Goal: Information Seeking & Learning: Learn about a topic

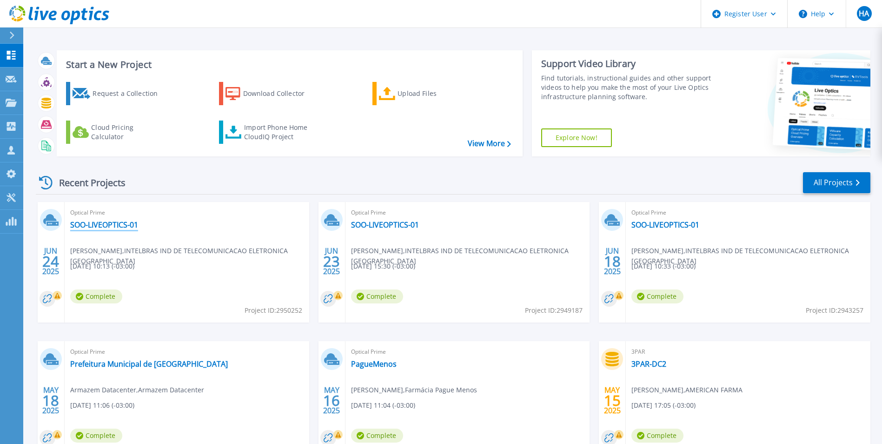
click at [114, 226] on link "SOO-LIVEOPTICS-01" at bounding box center [104, 224] width 68 height 9
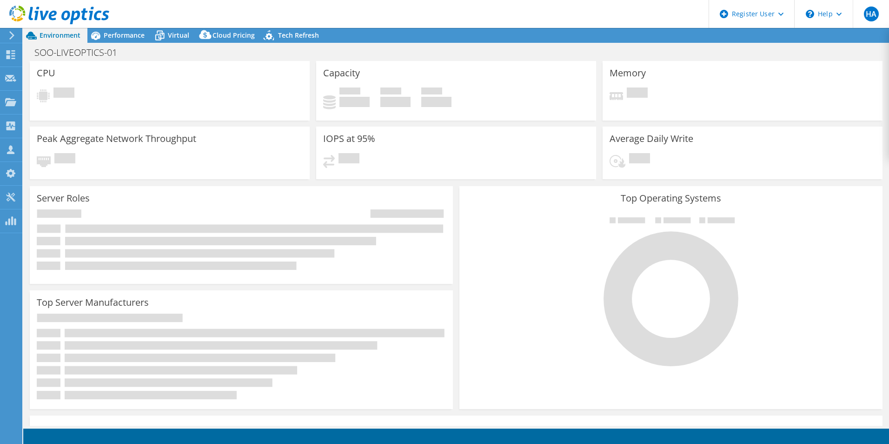
select select "USD"
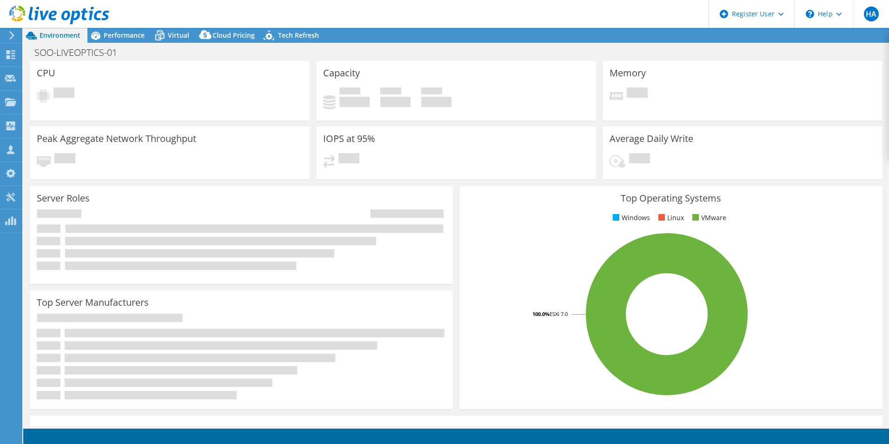
select select "SouthAmerica"
select select "BRL"
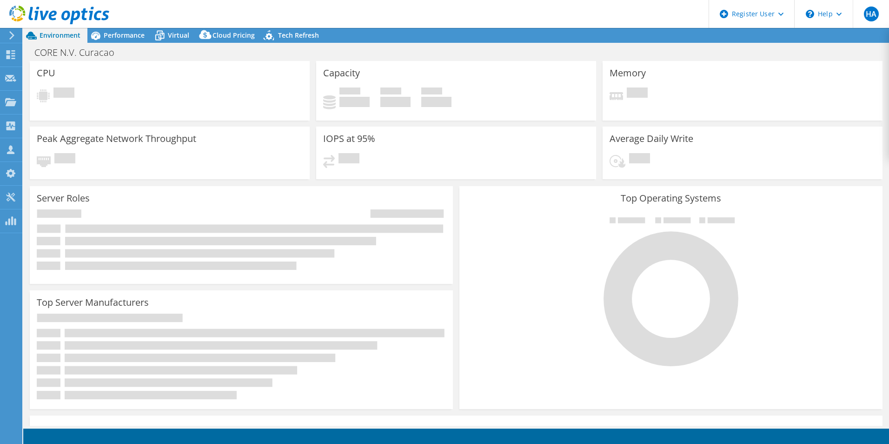
select select "USD"
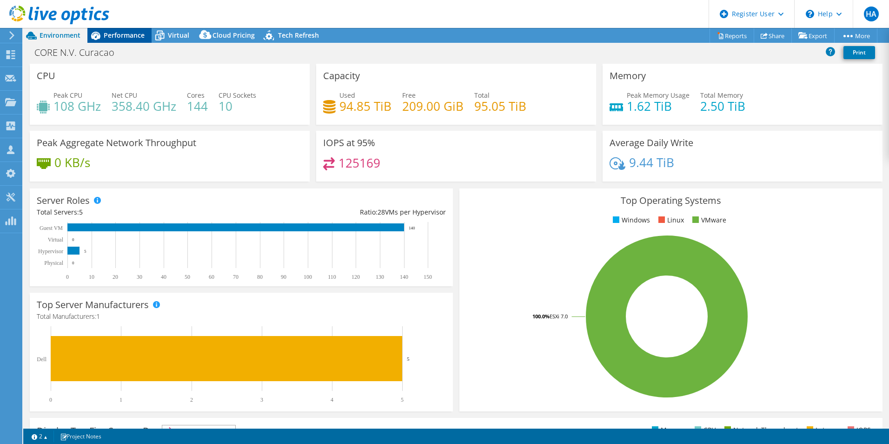
click at [119, 35] on span "Performance" at bounding box center [124, 35] width 41 height 9
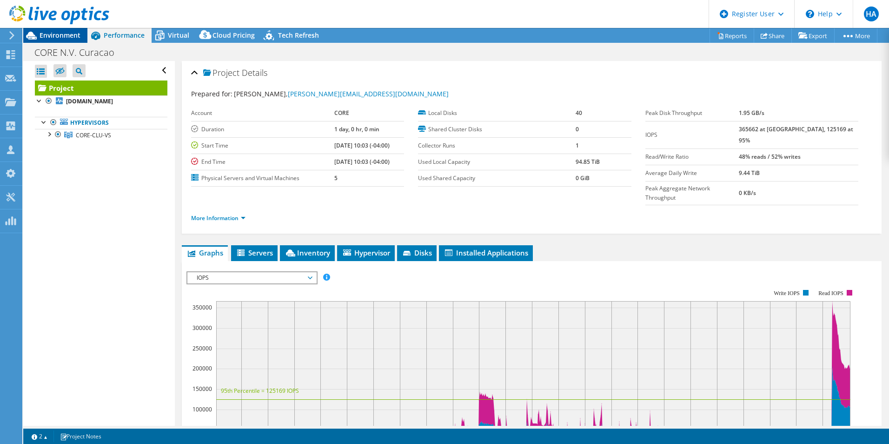
click at [60, 35] on span "Environment" at bounding box center [60, 35] width 41 height 9
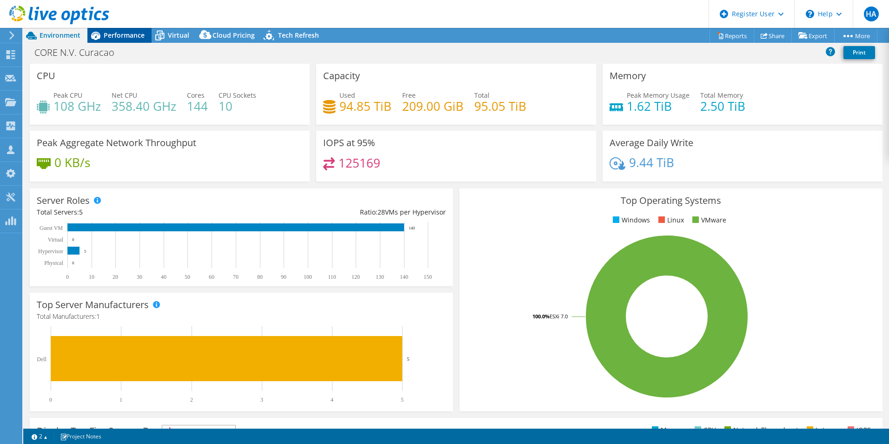
click at [142, 31] on span "Performance" at bounding box center [124, 35] width 41 height 9
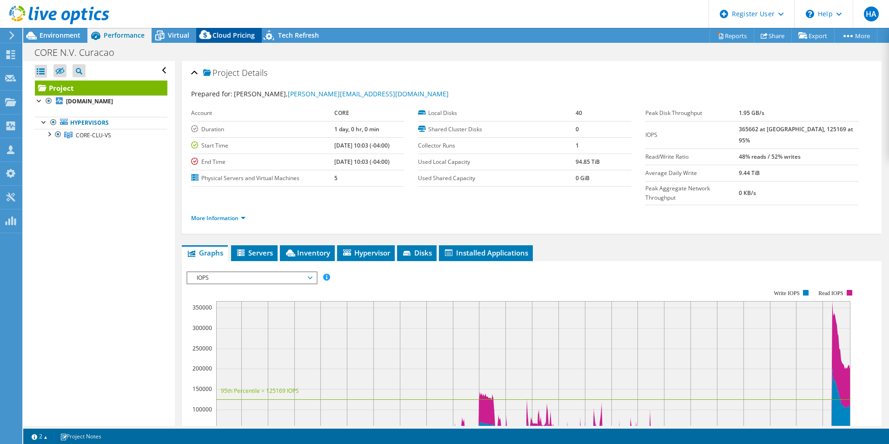
click at [199, 33] on icon at bounding box center [205, 36] width 19 height 19
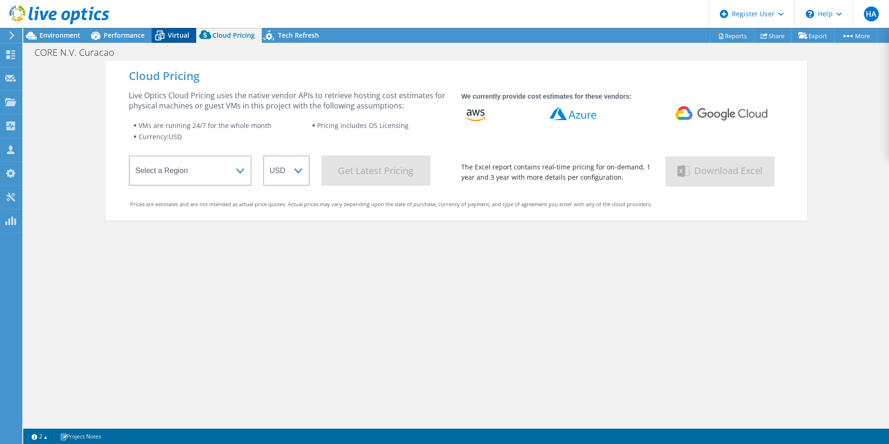
click at [176, 33] on span "Virtual" at bounding box center [178, 35] width 21 height 9
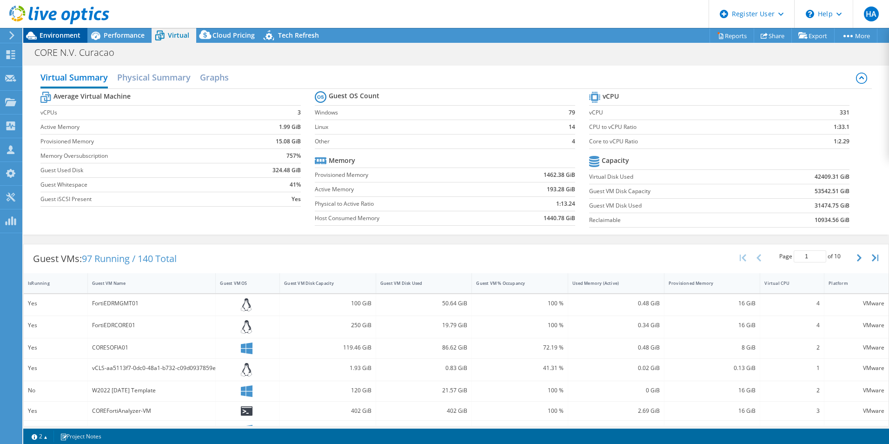
click at [53, 40] on div "Environment" at bounding box center [55, 35] width 64 height 15
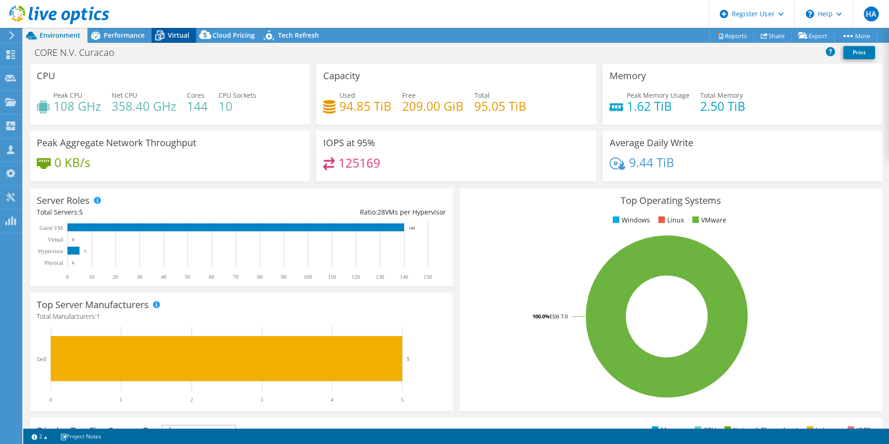
click at [181, 33] on span "Virtual" at bounding box center [178, 35] width 21 height 9
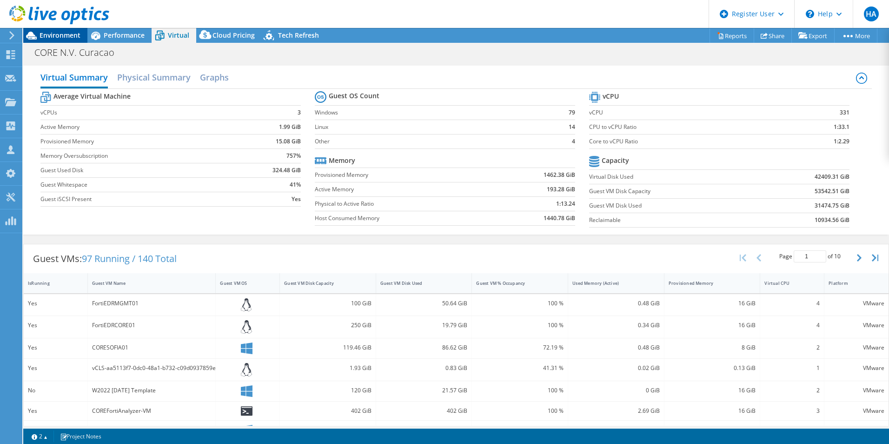
click at [64, 38] on span "Environment" at bounding box center [60, 35] width 41 height 9
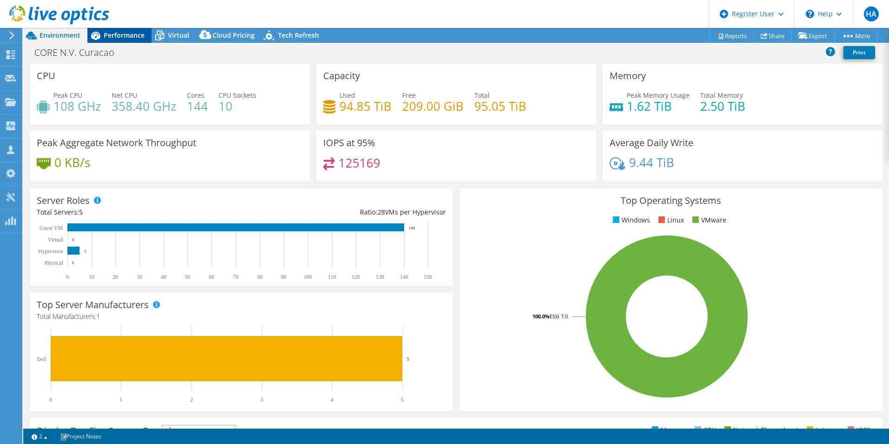
click at [123, 35] on span "Performance" at bounding box center [124, 35] width 41 height 9
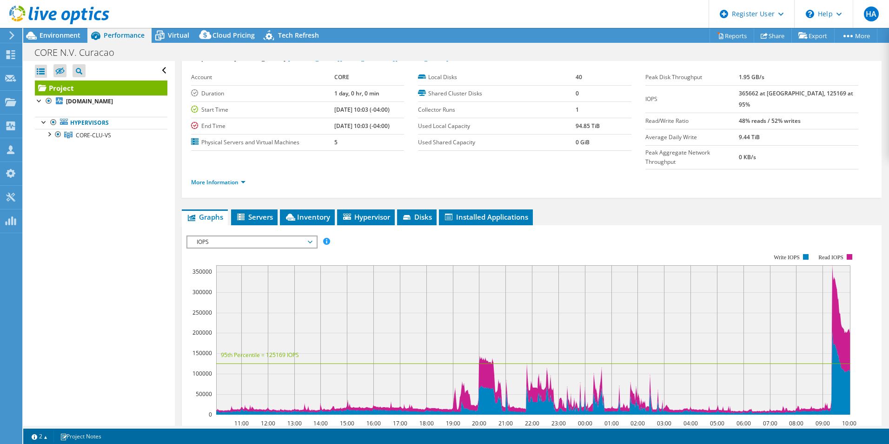
scroll to position [93, 0]
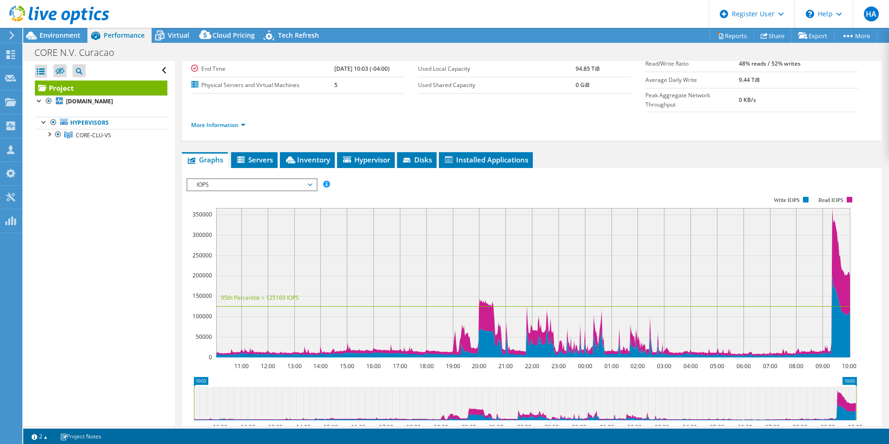
click at [247, 179] on span "IOPS" at bounding box center [252, 184] width 120 height 11
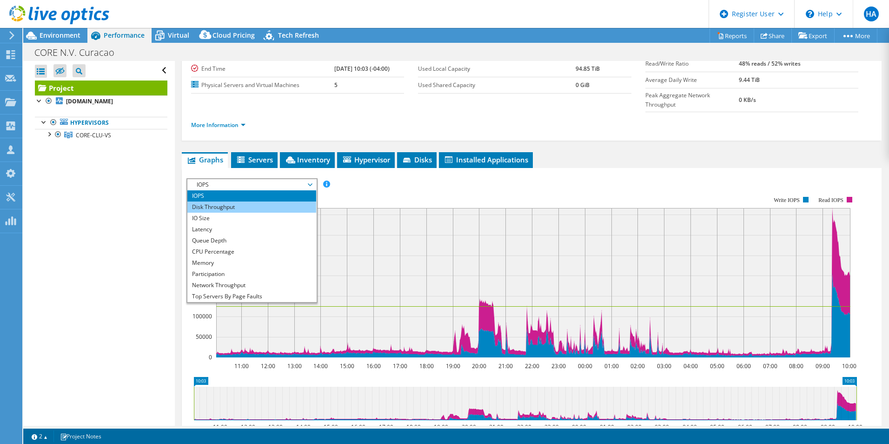
click at [252, 201] on li "Disk Throughput" at bounding box center [251, 206] width 129 height 11
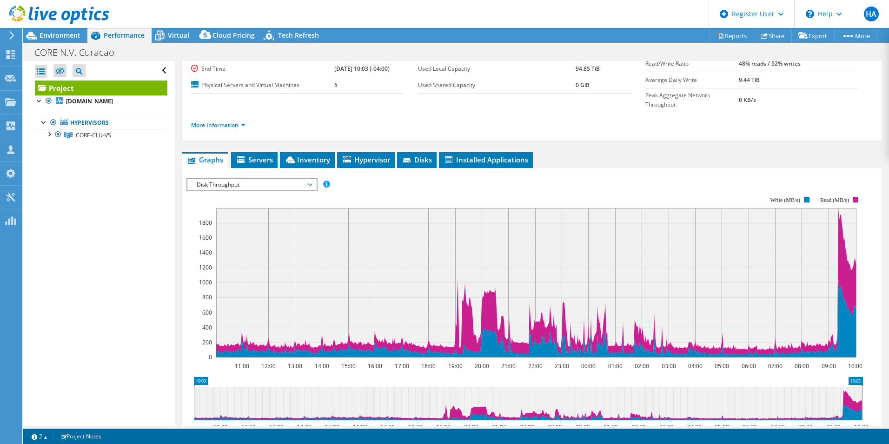
click at [223, 179] on span "Disk Throughput" at bounding box center [252, 184] width 120 height 11
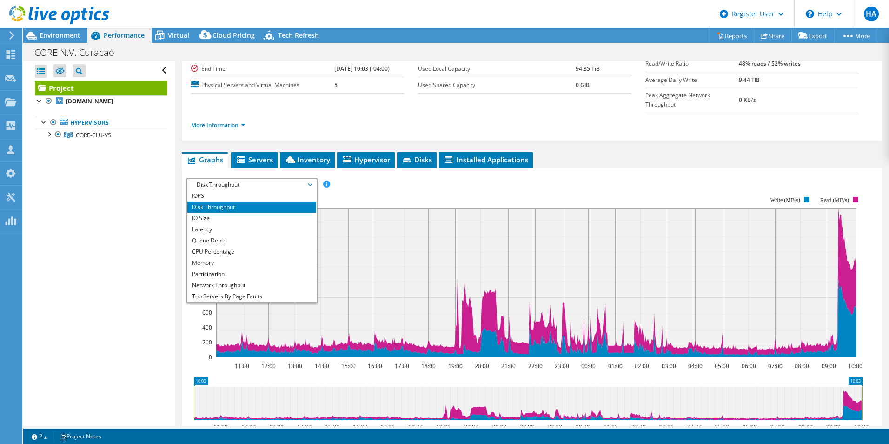
click at [803, 178] on div "IOPS Disk Throughput IO Size Latency Queue Depth CPU Percentage Memory Page Fau…" at bounding box center [531, 184] width 691 height 13
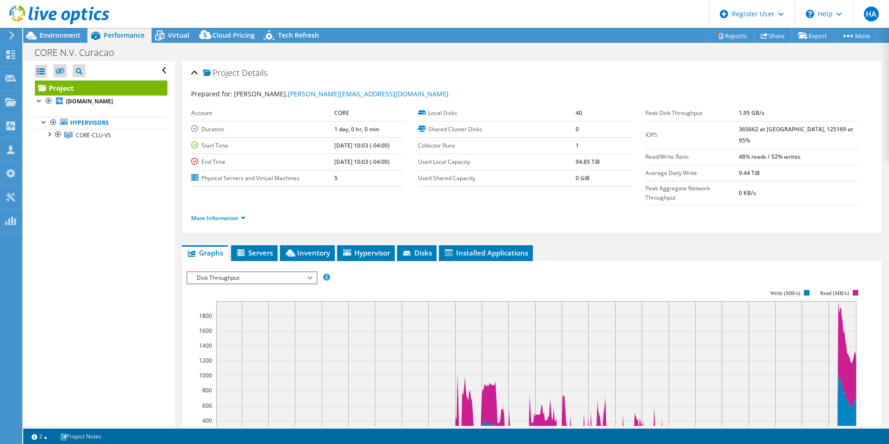
scroll to position [47, 0]
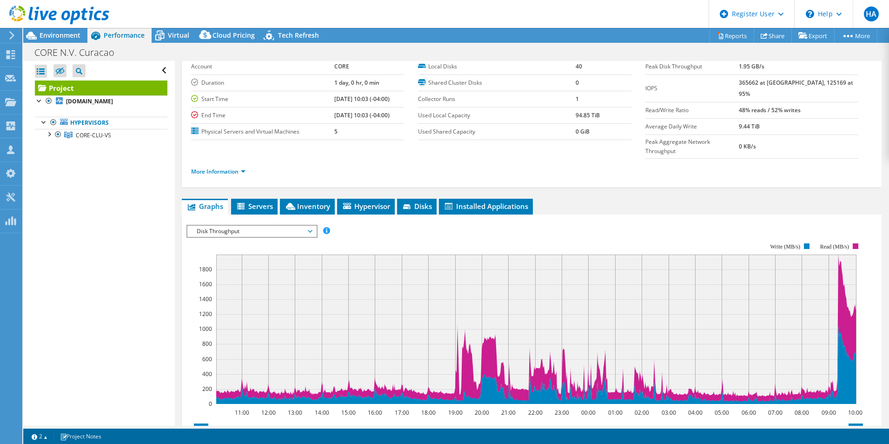
click at [248, 226] on span "Disk Throughput" at bounding box center [252, 231] width 120 height 11
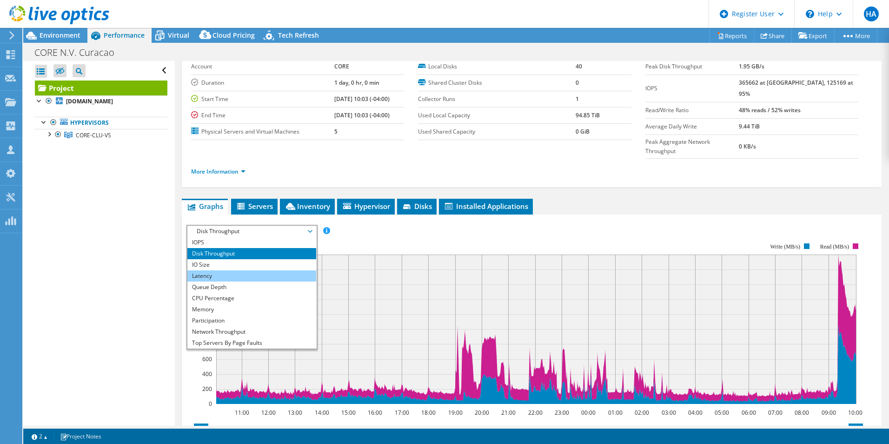
click at [205, 270] on li "Latency" at bounding box center [251, 275] width 129 height 11
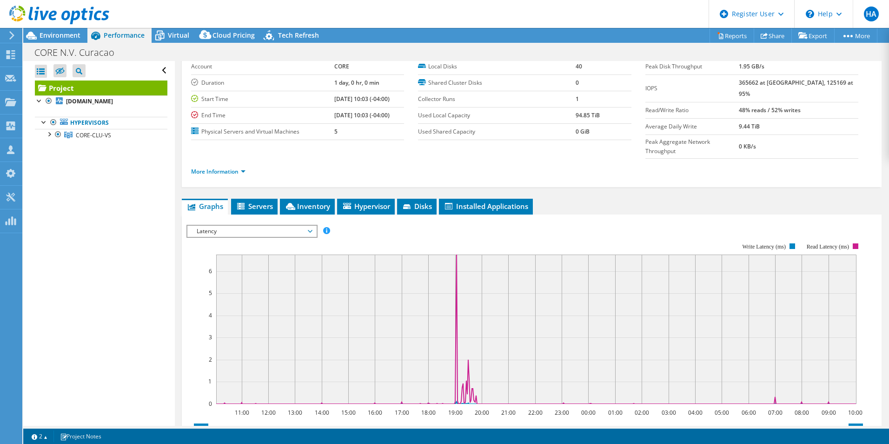
click at [280, 226] on span "Latency" at bounding box center [252, 231] width 120 height 11
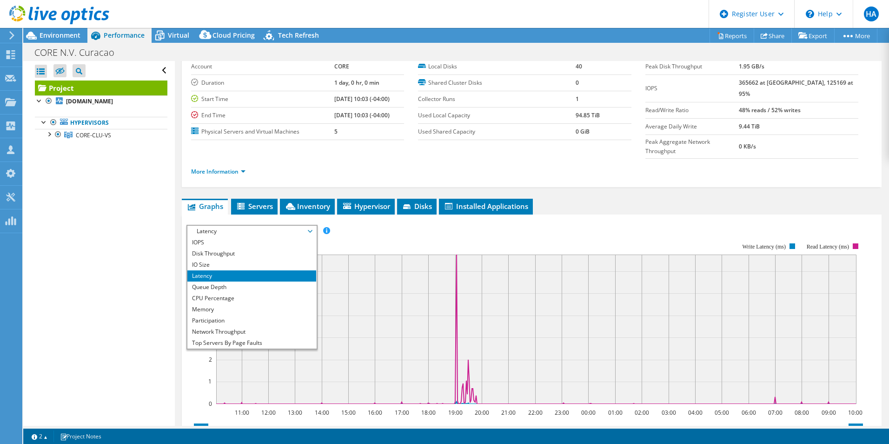
scroll to position [33, 0]
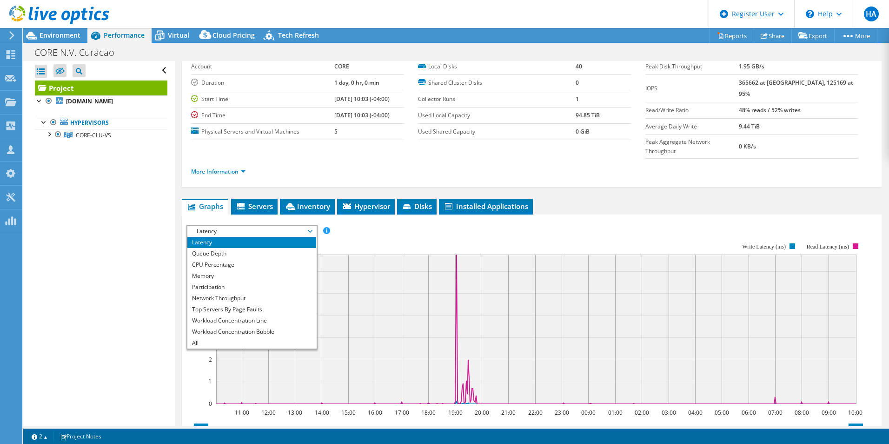
click at [238, 337] on li "All" at bounding box center [251, 342] width 129 height 11
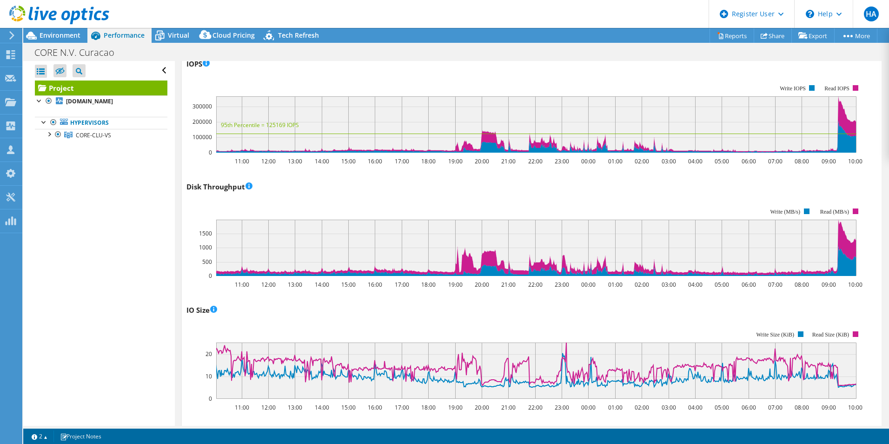
scroll to position [233, 0]
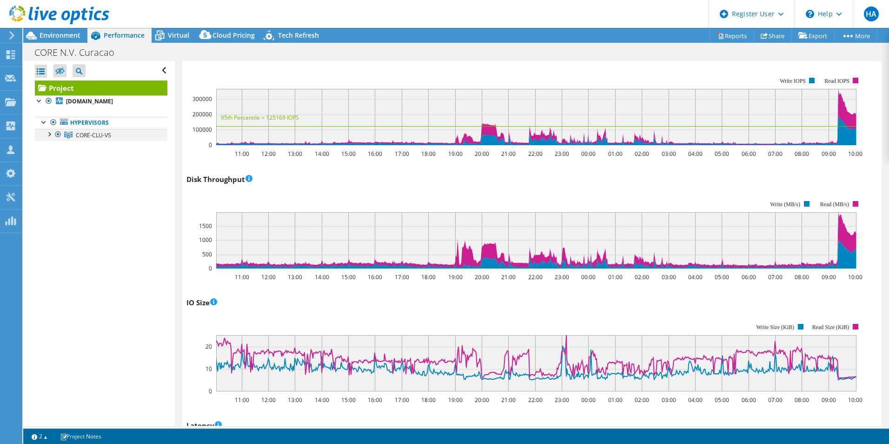
click at [50, 135] on div at bounding box center [48, 133] width 9 height 9
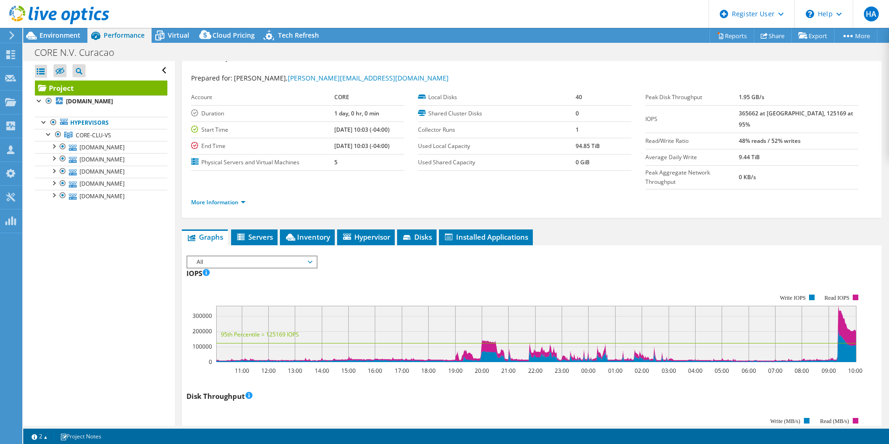
scroll to position [0, 0]
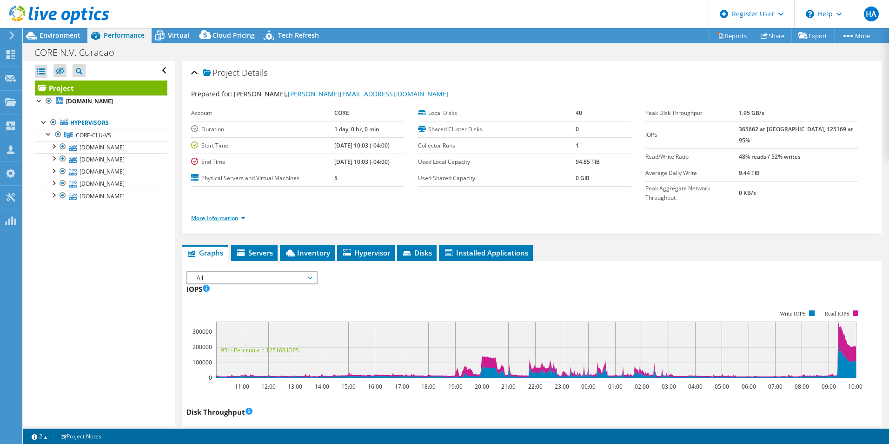
click at [239, 214] on link "More Information" at bounding box center [218, 218] width 54 height 8
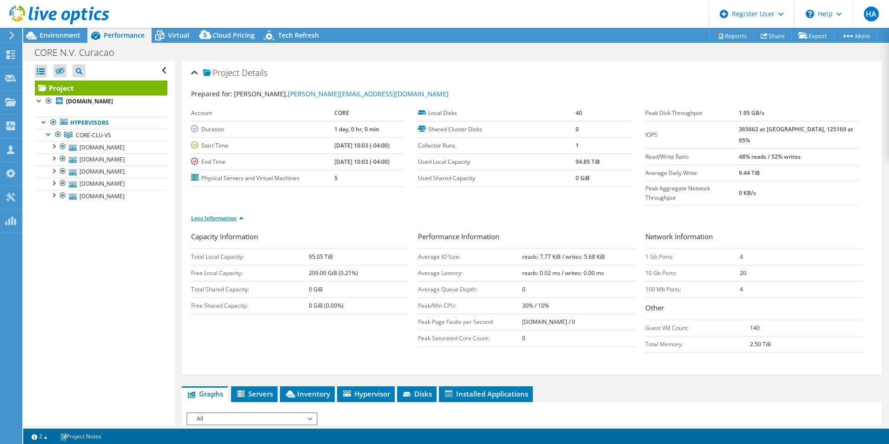
click at [239, 214] on link "Less Information" at bounding box center [217, 218] width 53 height 8
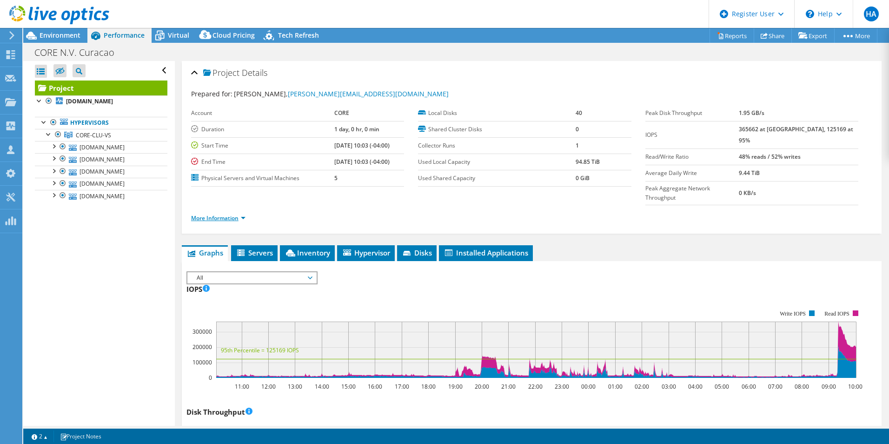
click at [234, 214] on link "More Information" at bounding box center [218, 218] width 54 height 8
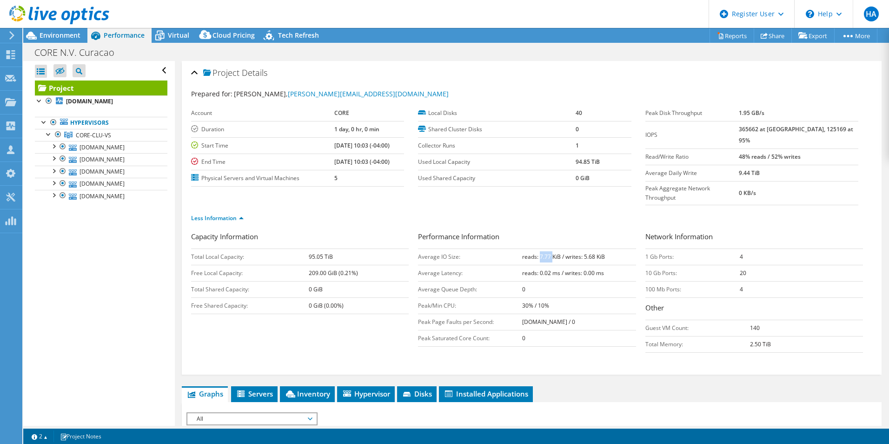
drag, startPoint x: 537, startPoint y: 239, endPoint x: 549, endPoint y: 239, distance: 12.6
click at [549, 253] on b "reads: 7.77 KiB / writes: 5.68 KiB" at bounding box center [563, 257] width 83 height 8
drag, startPoint x: 549, startPoint y: 239, endPoint x: 590, endPoint y: 239, distance: 40.9
click at [590, 253] on b "reads: 7.77 KiB / writes: 5.68 KiB" at bounding box center [563, 257] width 83 height 8
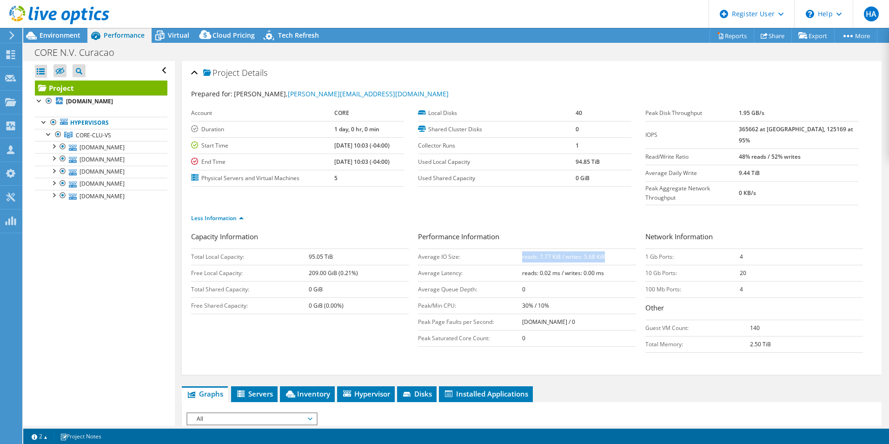
drag, startPoint x: 608, startPoint y: 236, endPoint x: 518, endPoint y: 238, distance: 90.2
click at [518, 248] on tr "Average IO Size: reads: 7.77 KiB / writes: 5.68 KiB" at bounding box center [527, 256] width 218 height 16
click at [518, 248] on td "Average IO Size:" at bounding box center [470, 256] width 104 height 16
drag, startPoint x: 518, startPoint y: 238, endPoint x: 607, endPoint y: 238, distance: 89.3
click at [607, 248] on tr "Average IO Size: reads: 7.77 KiB / writes: 5.68 KiB" at bounding box center [527, 256] width 218 height 16
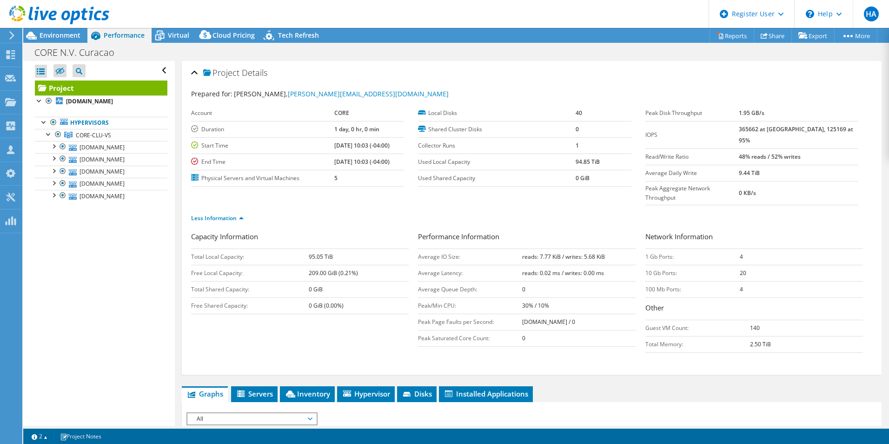
click at [607, 248] on td "reads: 7.77 KiB / writes: 5.68 KiB" at bounding box center [578, 256] width 113 height 16
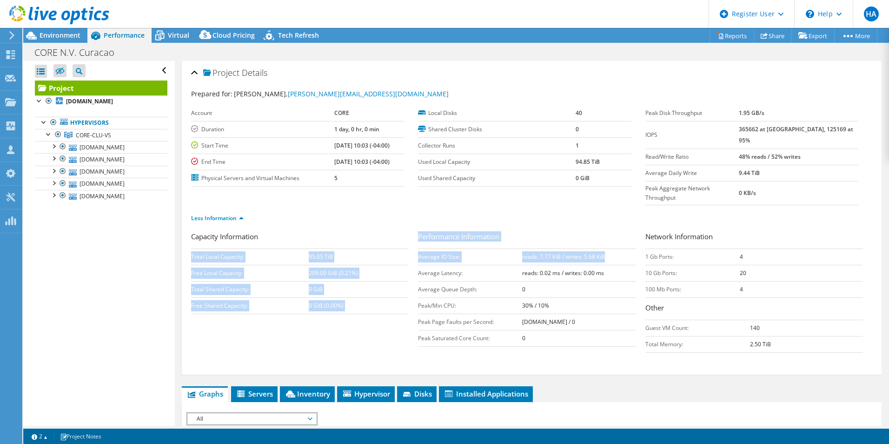
drag, startPoint x: 610, startPoint y: 238, endPoint x: 412, endPoint y: 239, distance: 197.2
click at [412, 239] on div "Capacity Information Total Local Capacity: 95.05 TiB Free Local Capacity: 209.0…" at bounding box center [531, 294] width 681 height 126
drag, startPoint x: 412, startPoint y: 239, endPoint x: 542, endPoint y: 240, distance: 129.7
click at [542, 253] on b "reads: 7.77 KiB / writes: 5.68 KiB" at bounding box center [563, 257] width 83 height 8
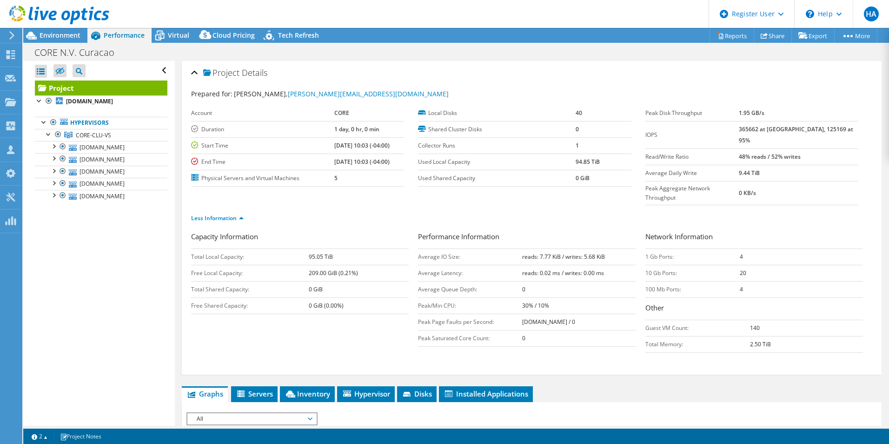
drag, startPoint x: 777, startPoint y: 130, endPoint x: 753, endPoint y: 130, distance: 23.3
click at [753, 130] on tr "IOPS 365662 at [GEOGRAPHIC_DATA], 125169 at 95%" at bounding box center [751, 134] width 213 height 27
click at [739, 130] on label "IOPS" at bounding box center [691, 134] width 93 height 9
click at [47, 33] on span "Environment" at bounding box center [60, 35] width 41 height 9
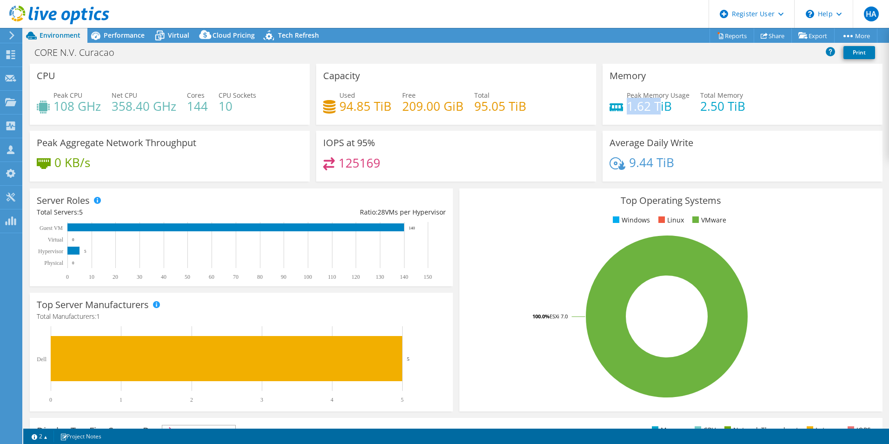
click at [627, 107] on h4 "1.62 TiB" at bounding box center [658, 106] width 63 height 10
drag, startPoint x: 623, startPoint y: 107, endPoint x: 640, endPoint y: 116, distance: 19.1
click at [640, 116] on div "Peak Memory Usage 1.62 TiB Total Memory 2.50 TiB" at bounding box center [743, 105] width 266 height 30
drag, startPoint x: 743, startPoint y: 107, endPoint x: 693, endPoint y: 106, distance: 49.8
click at [693, 106] on div "Peak Memory Usage 1.62 TiB Total Memory 2.50 TiB" at bounding box center [743, 105] width 266 height 30
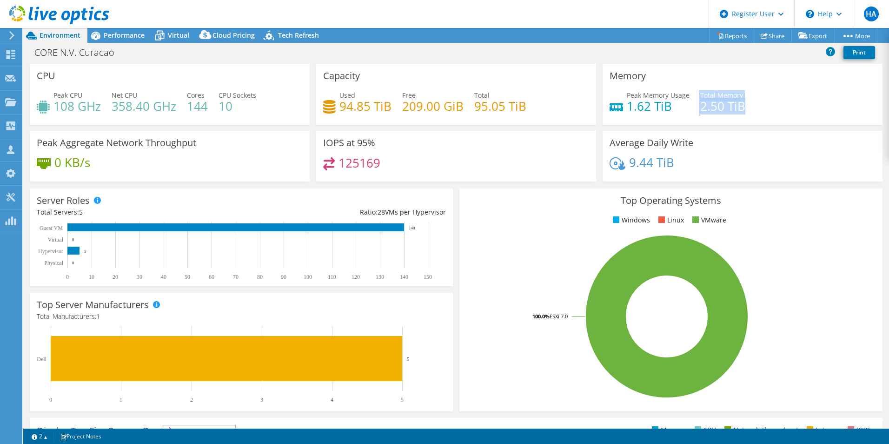
click at [694, 106] on div "Peak Memory Usage 1.62 TiB Total Memory 2.50 TiB" at bounding box center [743, 105] width 266 height 30
drag, startPoint x: 749, startPoint y: 116, endPoint x: 694, endPoint y: 95, distance: 59.2
click at [694, 95] on div "Peak Memory Usage 1.62 TiB Total Memory 2.50 TiB" at bounding box center [743, 105] width 266 height 30
drag, startPoint x: 694, startPoint y: 95, endPoint x: 708, endPoint y: 111, distance: 21.7
click at [708, 111] on h4 "2.50 TiB" at bounding box center [722, 106] width 45 height 10
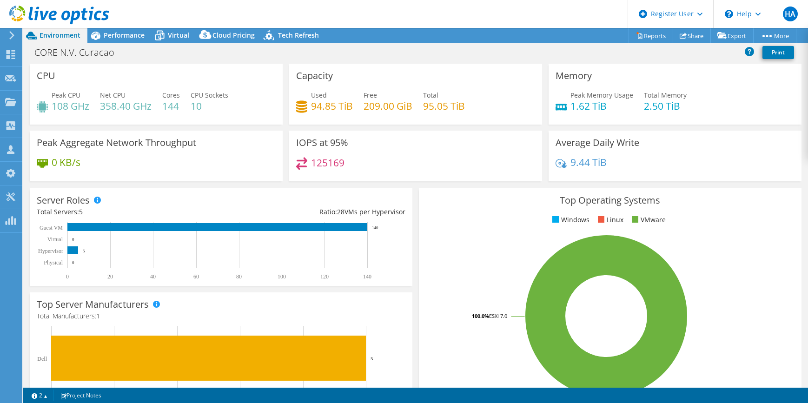
select select "USD"
